Goal: Information Seeking & Learning: Learn about a topic

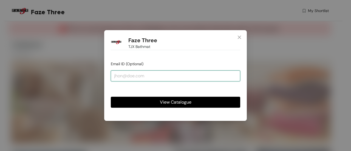
click at [177, 79] on input "email" at bounding box center [175, 75] width 129 height 11
type input "[EMAIL_ADDRESS][DOMAIN_NAME]"
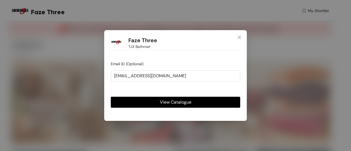
click at [171, 103] on span "View Catalogue" at bounding box center [176, 102] width 32 height 7
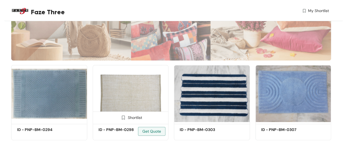
scroll to position [90, 0]
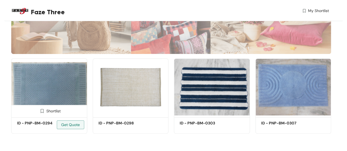
click at [40, 122] on h5 "ID - PNP-BM-0294" at bounding box center [40, 123] width 47 height 6
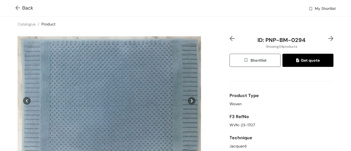
click at [21, 7] on img at bounding box center [18, 8] width 7 height 6
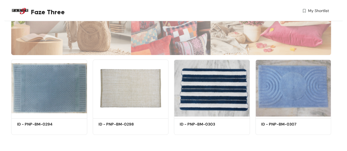
scroll to position [90, 0]
